Goal: Register for event/course

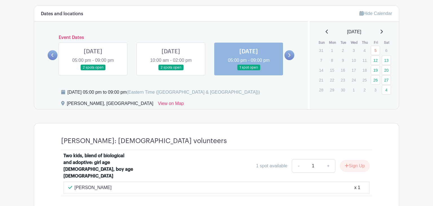
scroll to position [304, 0]
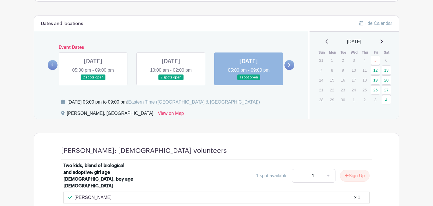
click at [93, 80] on link at bounding box center [93, 80] width 0 height 0
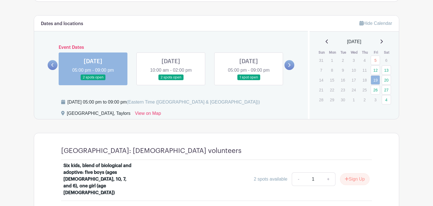
click at [171, 80] on link at bounding box center [171, 80] width 0 height 0
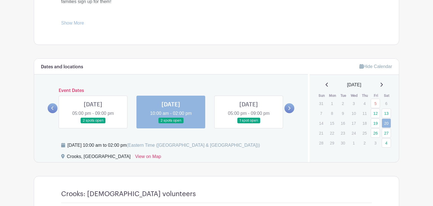
scroll to position [263, 0]
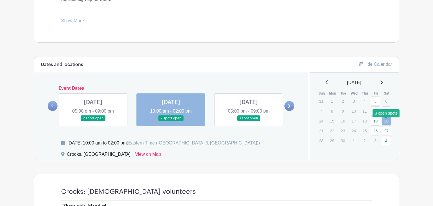
click at [386, 136] on link "4" at bounding box center [386, 140] width 9 height 9
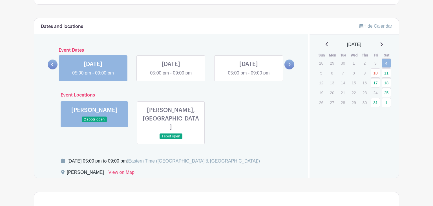
scroll to position [299, 0]
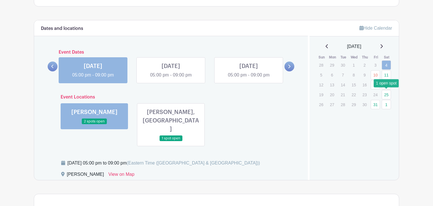
click at [386, 93] on link "25" at bounding box center [386, 94] width 9 height 9
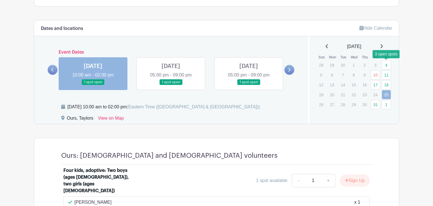
click at [388, 64] on link "4" at bounding box center [386, 64] width 9 height 9
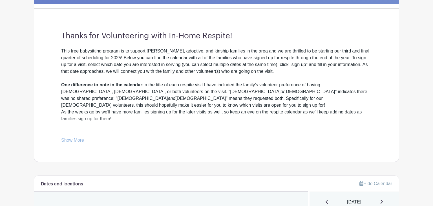
scroll to position [143, 0]
click at [75, 140] on link "Show More" at bounding box center [72, 141] width 23 height 7
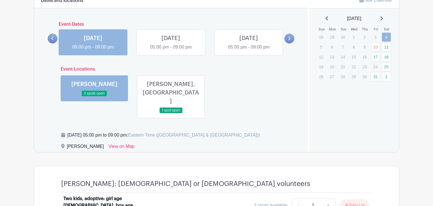
scroll to position [337, 0]
click at [355, 199] on button "Sign Up" at bounding box center [355, 205] width 30 height 12
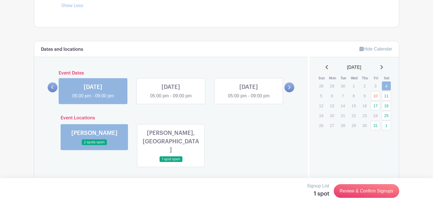
scroll to position [289, 0]
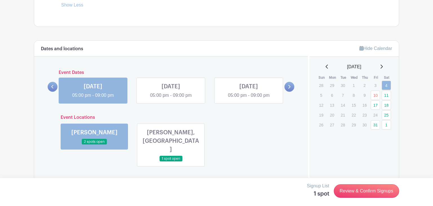
click at [326, 64] on icon at bounding box center [327, 66] width 3 height 5
click at [377, 81] on link "5" at bounding box center [375, 85] width 9 height 9
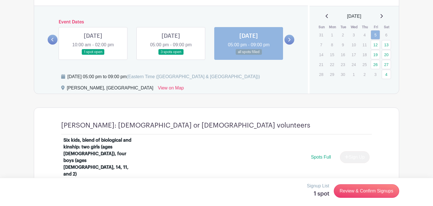
scroll to position [317, 0]
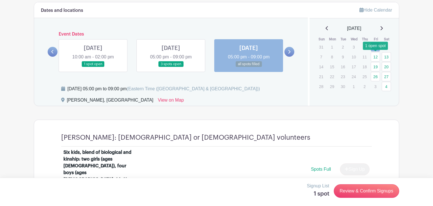
click at [375, 56] on link "12" at bounding box center [375, 56] width 9 height 9
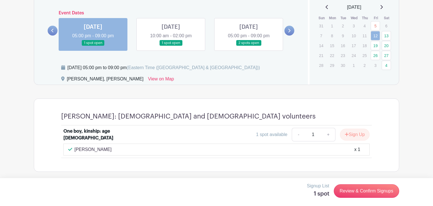
scroll to position [322, 0]
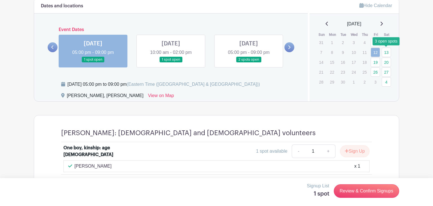
click at [387, 52] on link "13" at bounding box center [386, 52] width 9 height 9
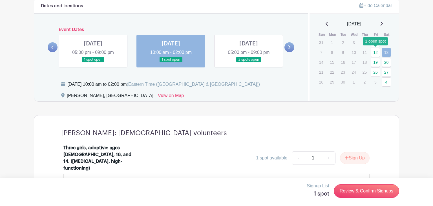
click at [376, 51] on link "12" at bounding box center [375, 52] width 9 height 9
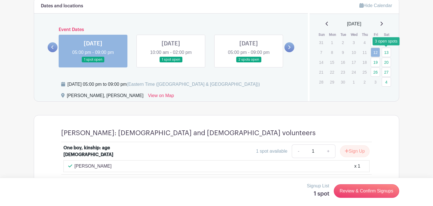
click at [389, 52] on link "13" at bounding box center [386, 52] width 9 height 9
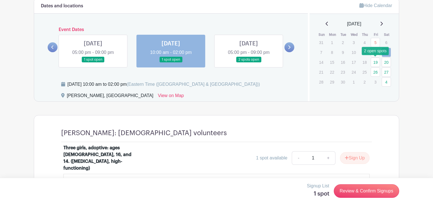
click at [376, 62] on link "19" at bounding box center [375, 62] width 9 height 9
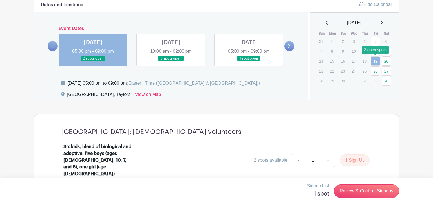
scroll to position [323, 0]
click at [387, 60] on link "20" at bounding box center [386, 60] width 9 height 9
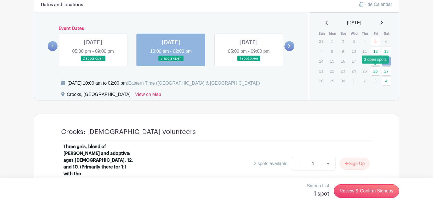
click at [375, 72] on link "26" at bounding box center [375, 70] width 9 height 9
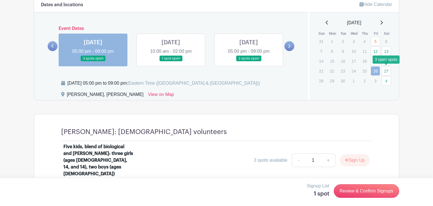
click at [385, 70] on link "27" at bounding box center [386, 70] width 9 height 9
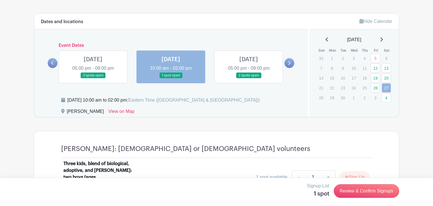
scroll to position [302, 0]
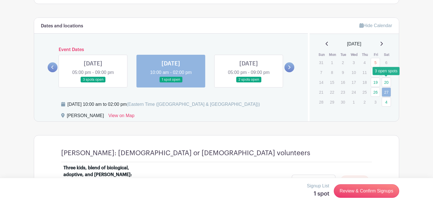
click at [386, 80] on link "20" at bounding box center [386, 82] width 9 height 9
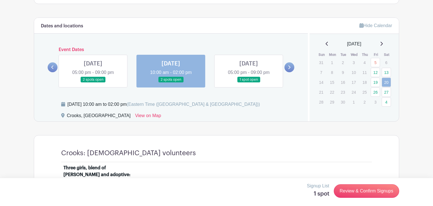
click at [383, 43] on icon at bounding box center [381, 43] width 3 height 5
click at [383, 42] on icon at bounding box center [381, 43] width 3 height 5
click at [377, 64] on link "31" at bounding box center [375, 62] width 9 height 9
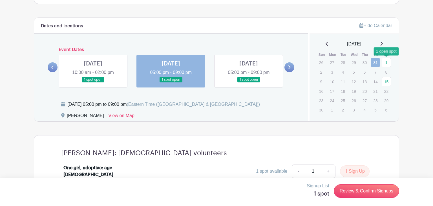
click at [386, 63] on link "1" at bounding box center [386, 62] width 9 height 9
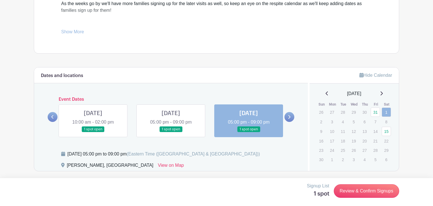
scroll to position [252, 0]
click at [386, 132] on link "15" at bounding box center [386, 131] width 9 height 9
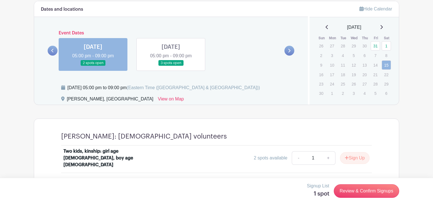
scroll to position [327, 0]
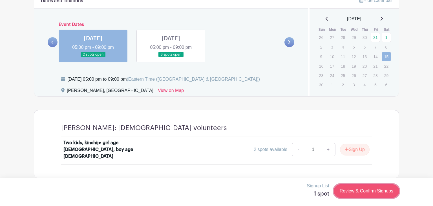
click at [377, 192] on link "Review & Confirm Signups" at bounding box center [366, 191] width 65 height 14
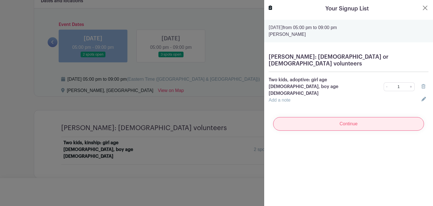
click at [351, 117] on input "Continue" at bounding box center [348, 124] width 151 height 14
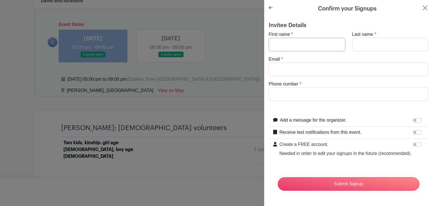
click at [326, 42] on input "First name" at bounding box center [307, 45] width 77 height 14
type input "[PERSON_NAME]"
type input "[EMAIL_ADDRESS][DOMAIN_NAME]"
type input "7049602835"
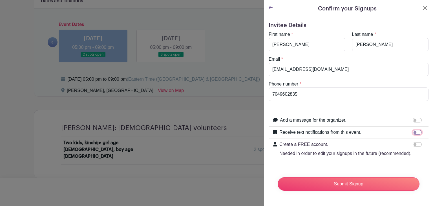
click at [417, 132] on input "Receive text notifications from this event." at bounding box center [417, 132] width 9 height 5
checkbox input "true"
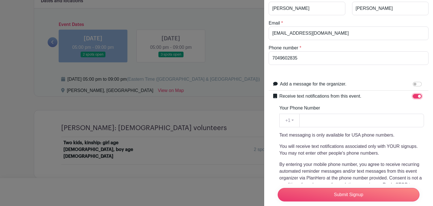
scroll to position [38, 0]
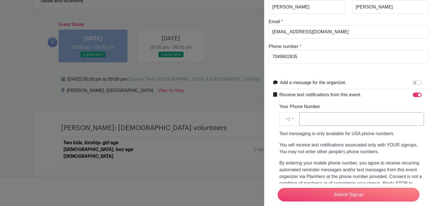
click at [343, 119] on input "Your Phone Number" at bounding box center [362, 119] width 125 height 14
type input "7049602835"
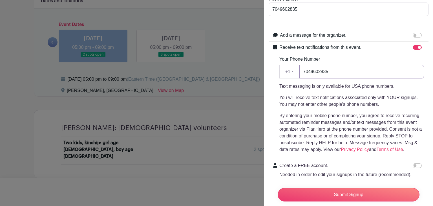
scroll to position [79, 0]
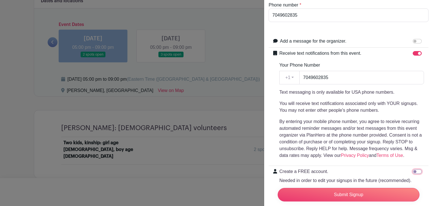
click at [415, 170] on input "Create a FREE account. Needed in order to edit your signups in the future (reco…" at bounding box center [417, 171] width 9 height 5
checkbox input "true"
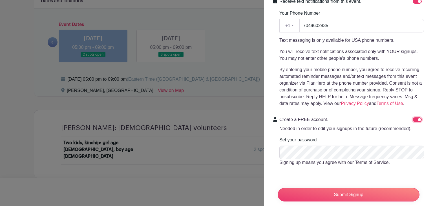
scroll to position [131, 0]
click at [350, 196] on input "Submit Signup" at bounding box center [349, 195] width 142 height 14
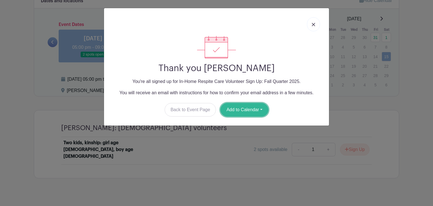
click at [262, 110] on button "Add to Calendar" at bounding box center [245, 110] width 48 height 14
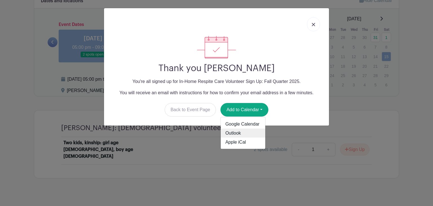
click at [239, 132] on link "Outlook" at bounding box center [243, 133] width 45 height 9
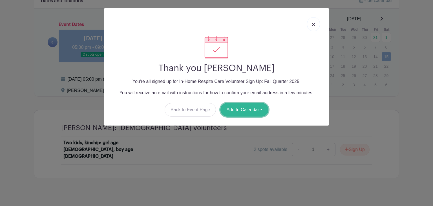
click at [249, 110] on button "Add to Calendar" at bounding box center [245, 110] width 48 height 14
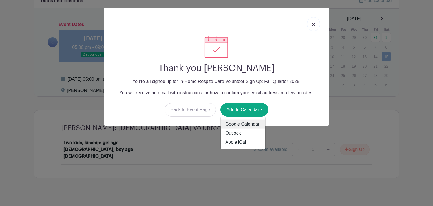
click at [247, 122] on link "Google Calendar" at bounding box center [243, 124] width 45 height 9
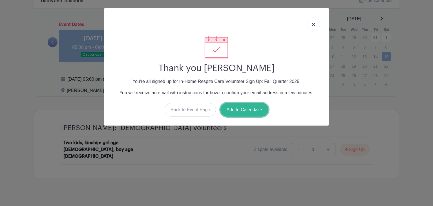
click at [256, 106] on button "Add to Calendar" at bounding box center [245, 110] width 48 height 14
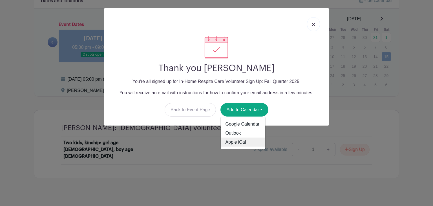
click at [240, 141] on link "Apple iCal" at bounding box center [243, 142] width 45 height 9
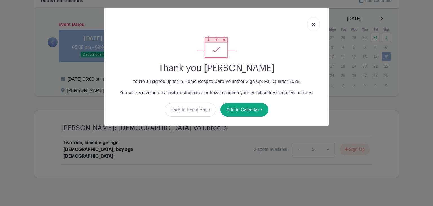
click at [312, 24] on img at bounding box center [313, 24] width 3 height 3
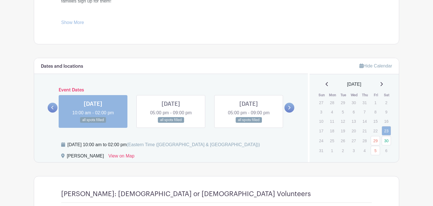
scroll to position [268, 0]
click at [289, 108] on icon at bounding box center [290, 108] width 2 height 4
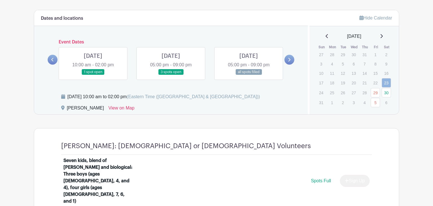
scroll to position [317, 0]
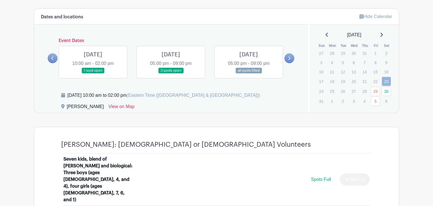
click at [93, 74] on link at bounding box center [93, 74] width 0 height 0
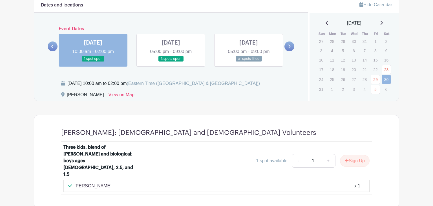
scroll to position [328, 0]
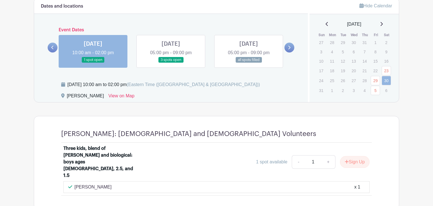
click at [171, 63] on link at bounding box center [171, 63] width 0 height 0
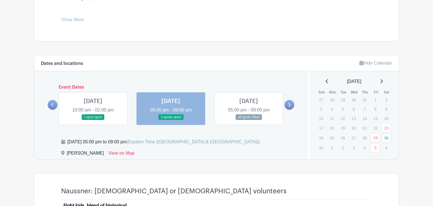
scroll to position [270, 0]
